Goal: Information Seeking & Learning: Learn about a topic

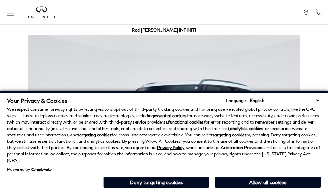
click at [319, 191] on div "Your Privacy & Cookies Language: English Spanish / Español English / United Kin…" at bounding box center [164, 142] width 328 height 102
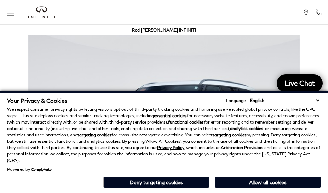
click at [319, 134] on p "We respect consumer privacy rights by letting visitors opt out of third-party t…" at bounding box center [164, 134] width 314 height 57
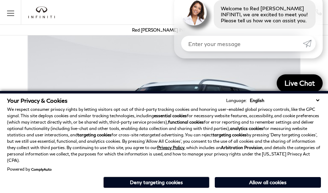
click at [319, 117] on p "We respect consumer privacy rights by letting visitors opt out of third-party t…" at bounding box center [164, 134] width 314 height 57
click at [231, 131] on strong "analytics cookies" at bounding box center [246, 128] width 33 height 5
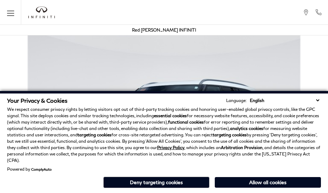
click at [266, 134] on p "We respect consumer privacy rights by letting visitors opt out of third-party t…" at bounding box center [164, 134] width 314 height 57
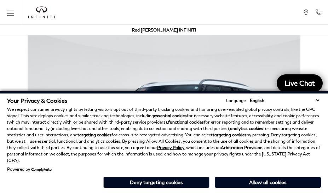
click at [266, 191] on div "Your Privacy & Cookies Language: English Spanish / Español English / United Kin…" at bounding box center [164, 142] width 328 height 102
click at [266, 117] on p "We respect consumer privacy rights by letting visitors opt out of third-party t…" at bounding box center [164, 134] width 314 height 57
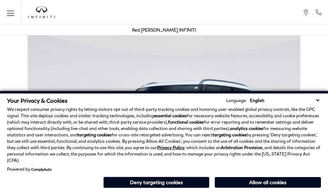
click at [160, 191] on div "Your Privacy & Cookies Language: English Spanish / Español English / United Kin…" at bounding box center [164, 142] width 328 height 102
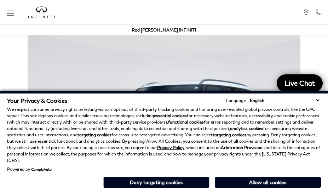
click at [160, 134] on p "We respect consumer privacy rights by letting visitors opt out of third-party t…" at bounding box center [164, 134] width 314 height 57
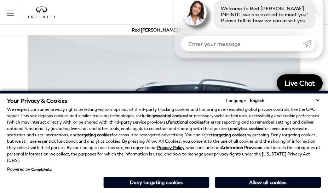
click at [160, 191] on div "Your Privacy & Cookies Language: English Spanish / Español English / United Kin…" at bounding box center [164, 142] width 328 height 102
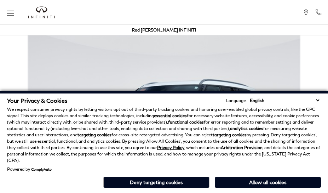
click at [231, 191] on div "Your Privacy & Cookies Language: English Spanish / Español English / United Kin…" at bounding box center [164, 142] width 328 height 102
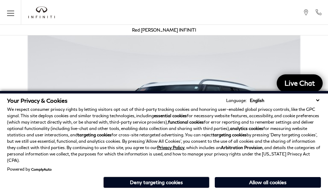
click at [231, 131] on strong "analytics cookies" at bounding box center [246, 128] width 33 height 5
click at [36, 120] on p "We respect consumer privacy rights by letting visitors opt out of third-party t…" at bounding box center [164, 134] width 314 height 57
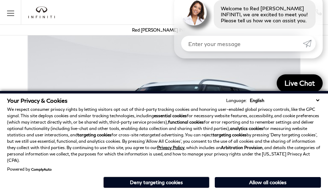
click at [121, 50] on img at bounding box center [164, 131] width 328 height 204
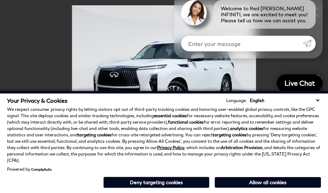
click at [195, 53] on div "Welcome to Red [PERSON_NAME] INFINITI, we are excited to meet you! Please tell …" at bounding box center [248, 25] width 149 height 65
click at [195, 124] on p "We respect consumer privacy rights by letting visitors opt out of third-party t…" at bounding box center [164, 134] width 314 height 57
